Goal: Connect with others: Connect with other users

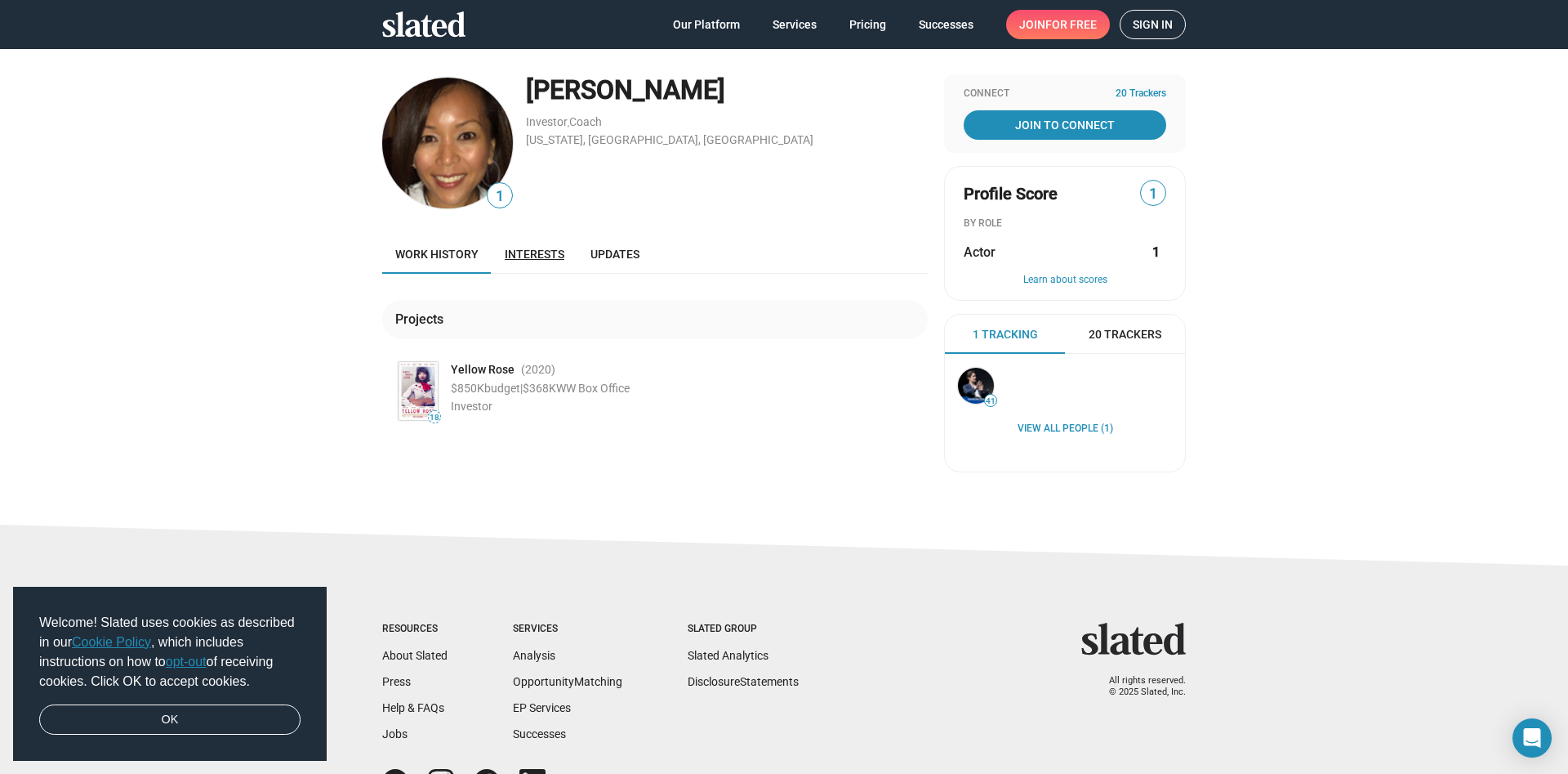
click at [537, 251] on span "Interests" at bounding box center [535, 254] width 60 height 13
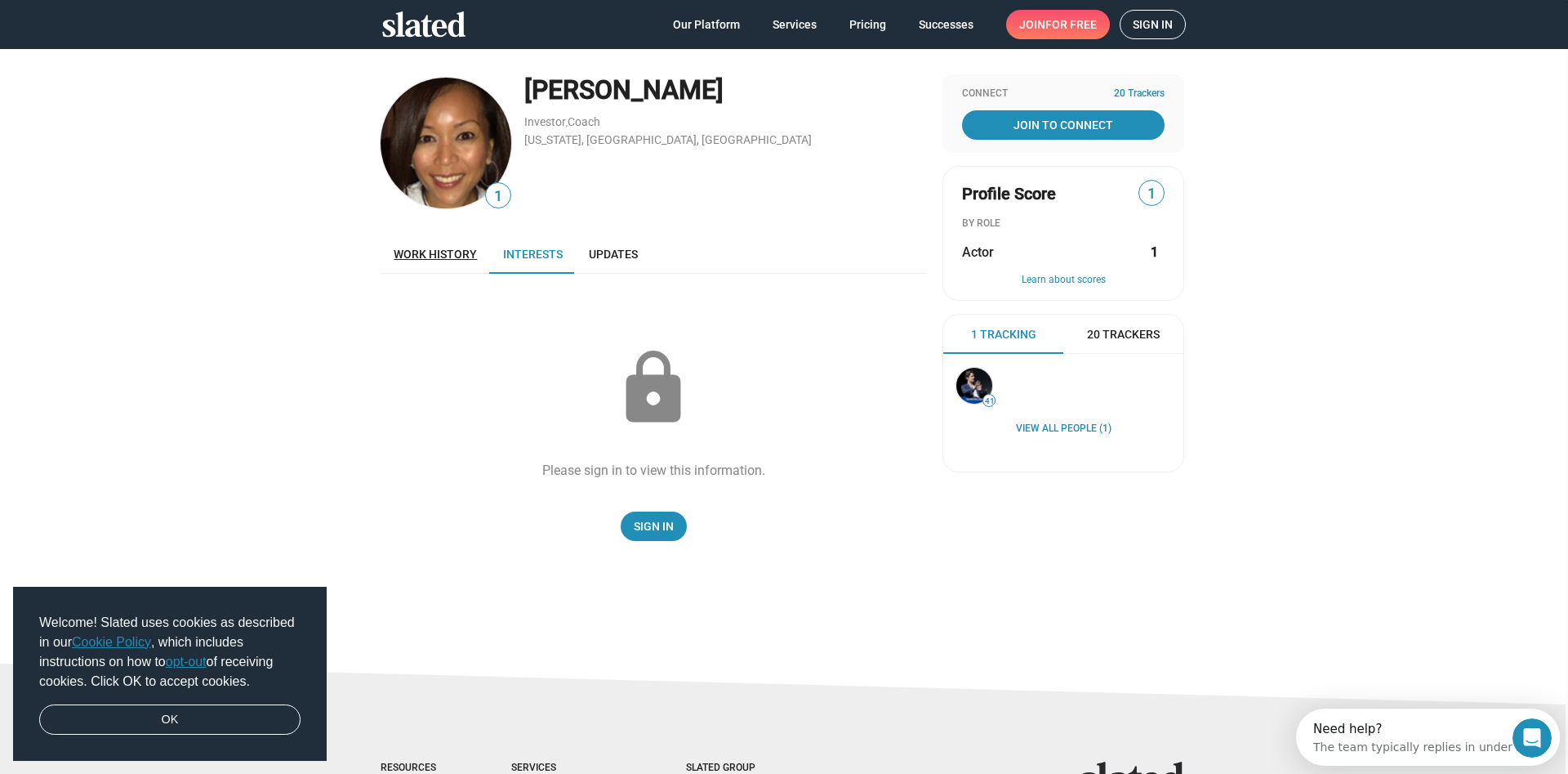
click at [432, 250] on span "Work history" at bounding box center [435, 254] width 83 height 13
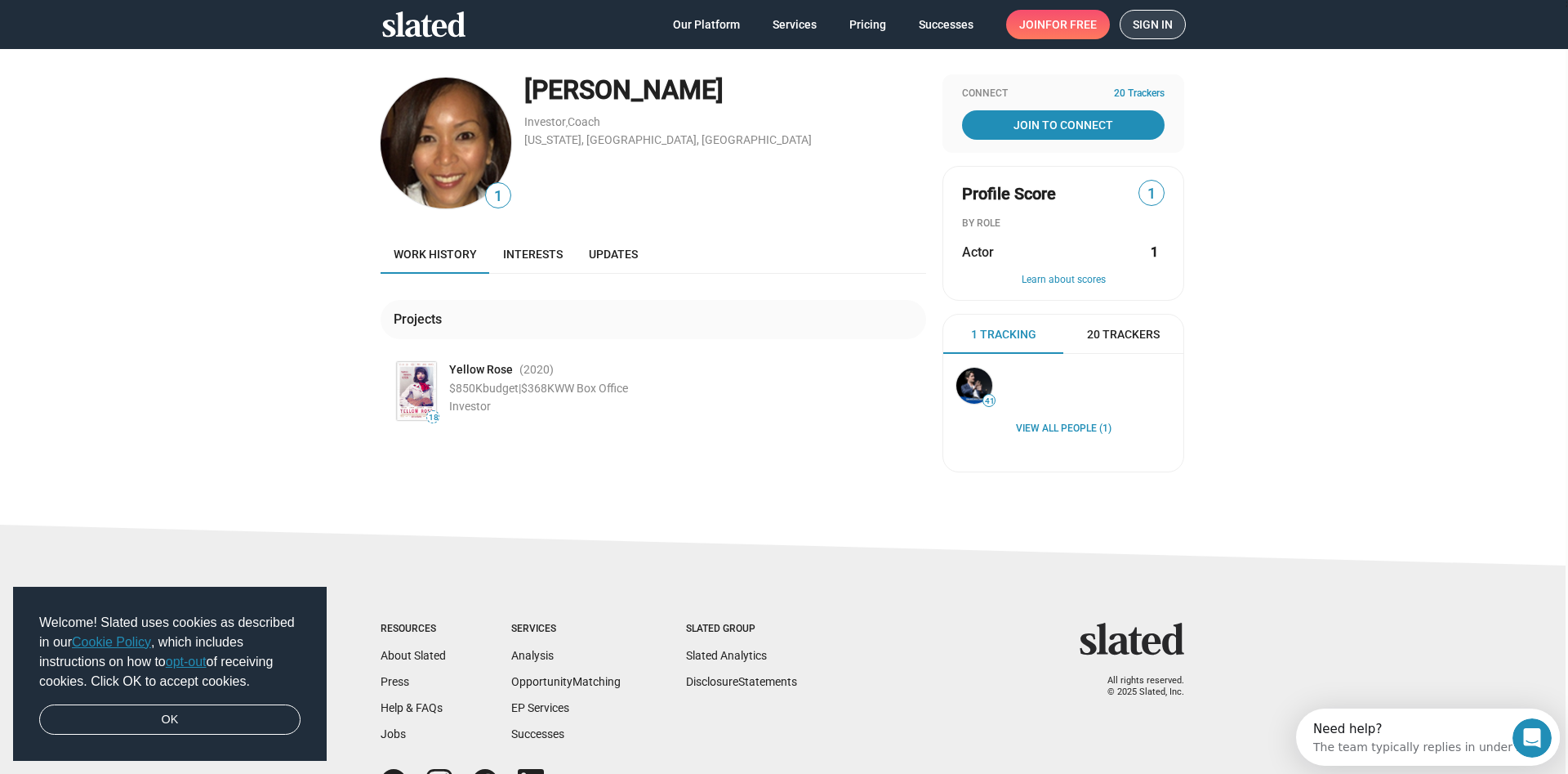
click at [1161, 20] on span "Sign in" at bounding box center [1152, 24] width 40 height 28
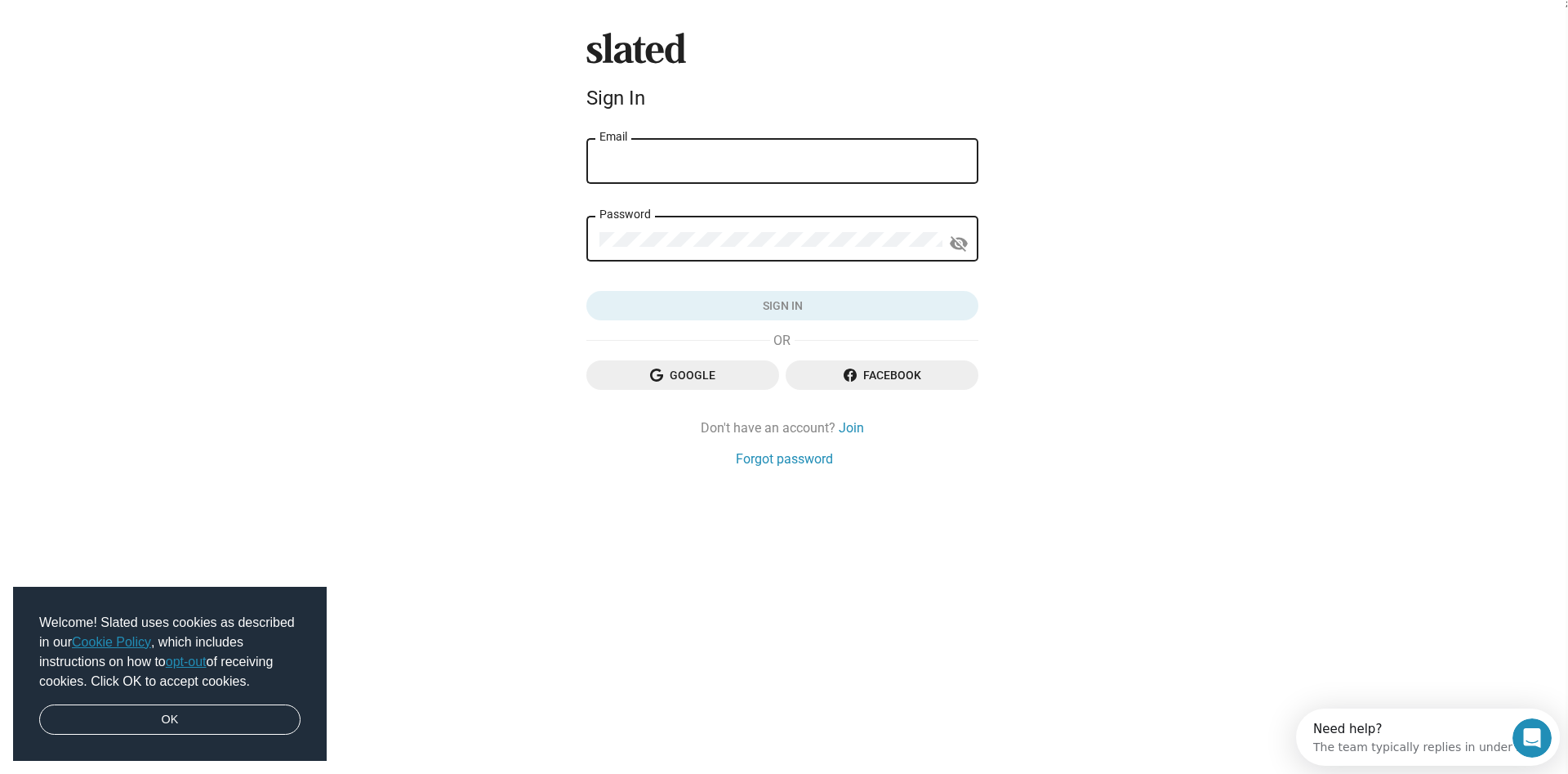
type input "sirsaxpro@hotmail.com"
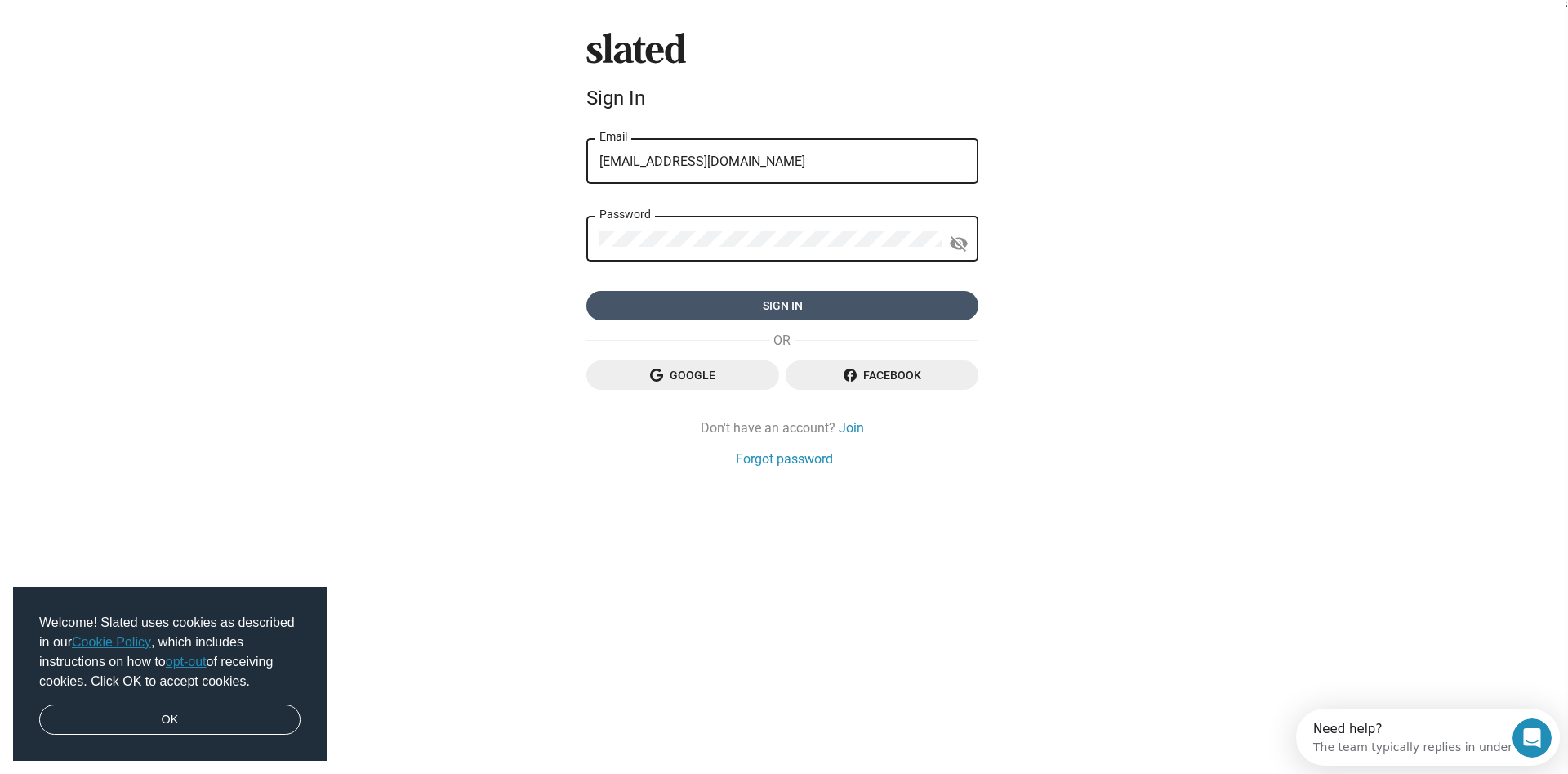
click at [816, 304] on span "Sign in" at bounding box center [783, 305] width 366 height 30
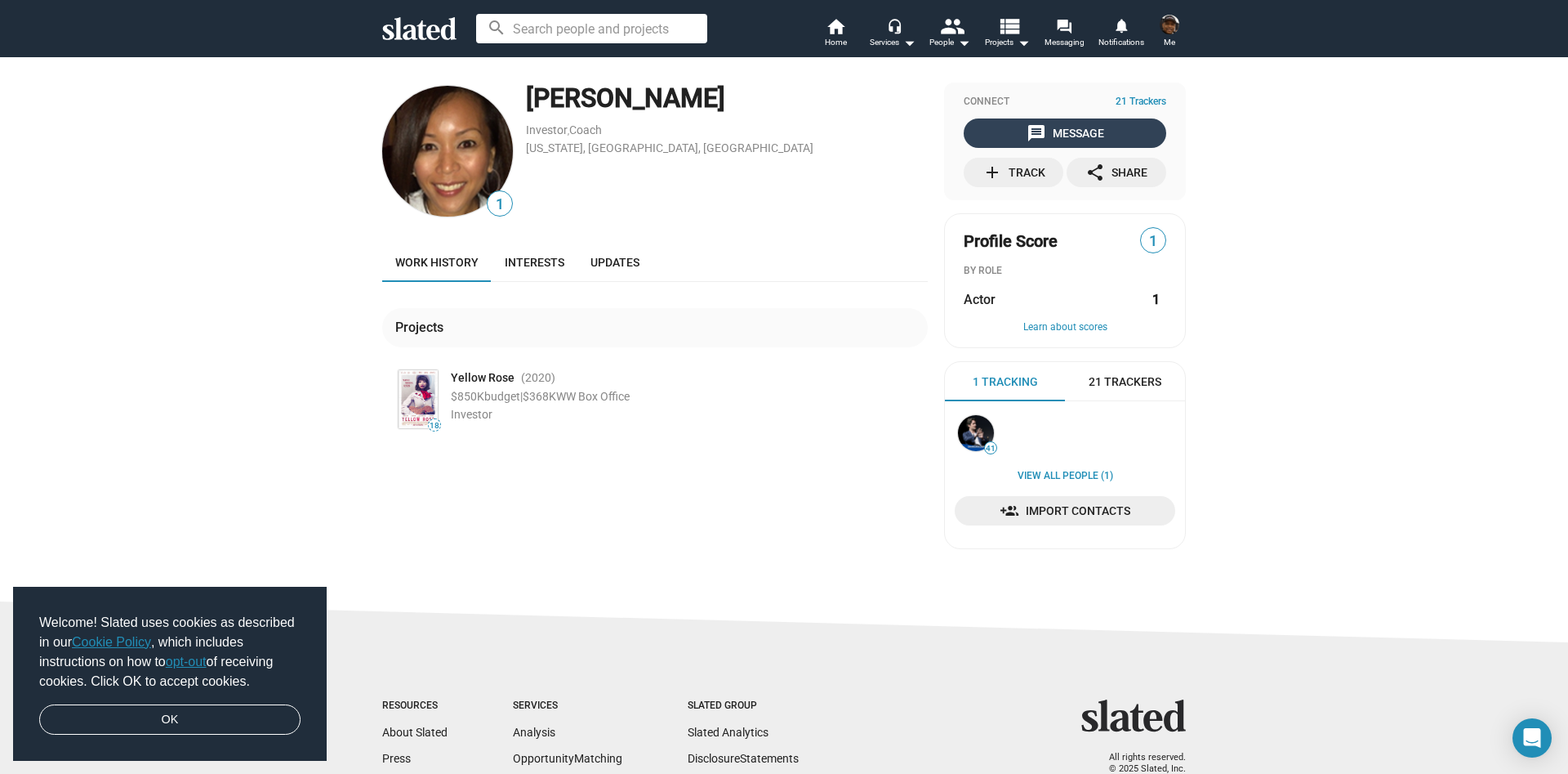
click at [1074, 125] on div "message Message" at bounding box center [1066, 133] width 78 height 30
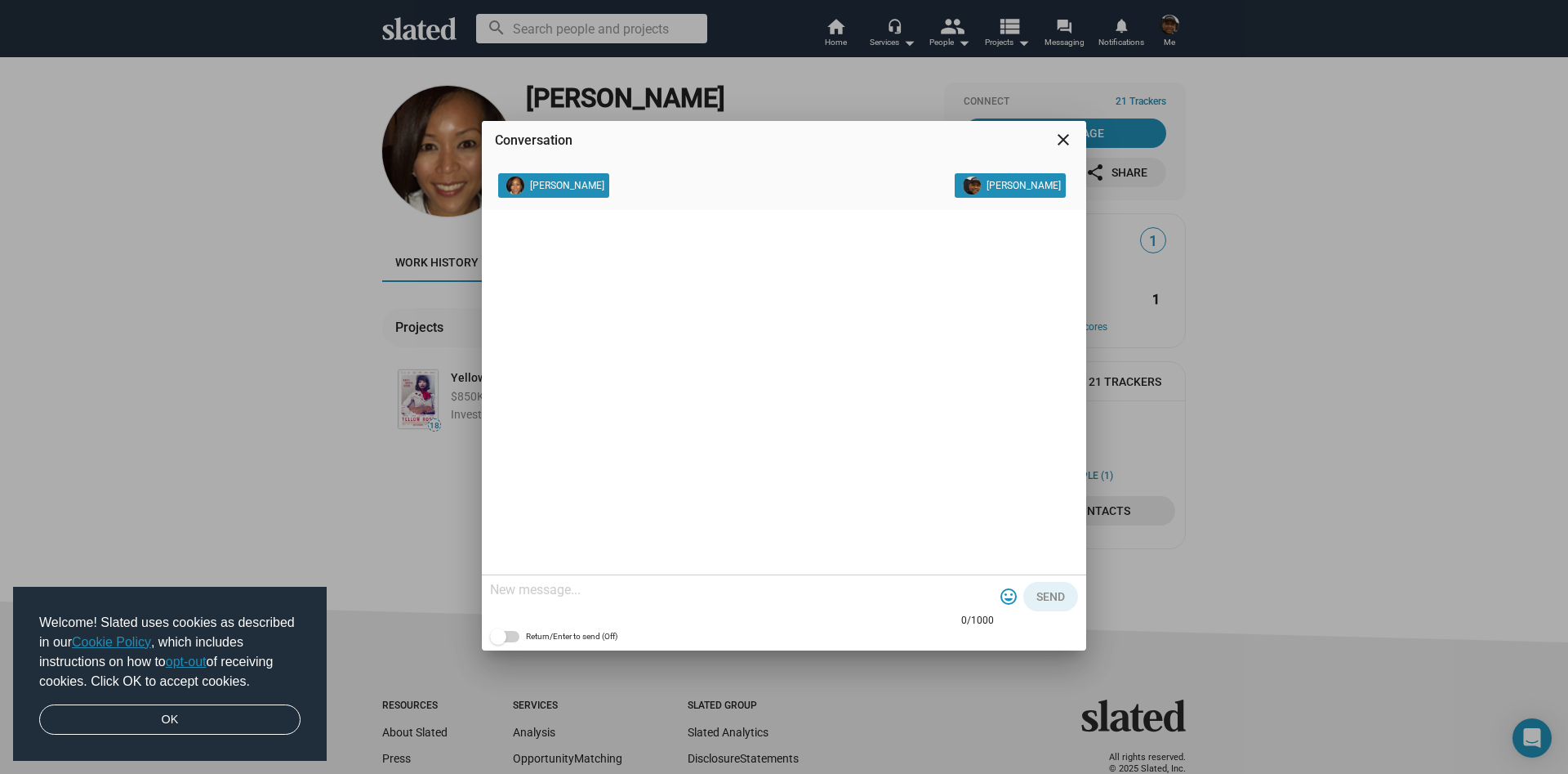
click at [1065, 142] on mat-icon "close" at bounding box center [1064, 140] width 20 height 20
